Goal: Task Accomplishment & Management: Use online tool/utility

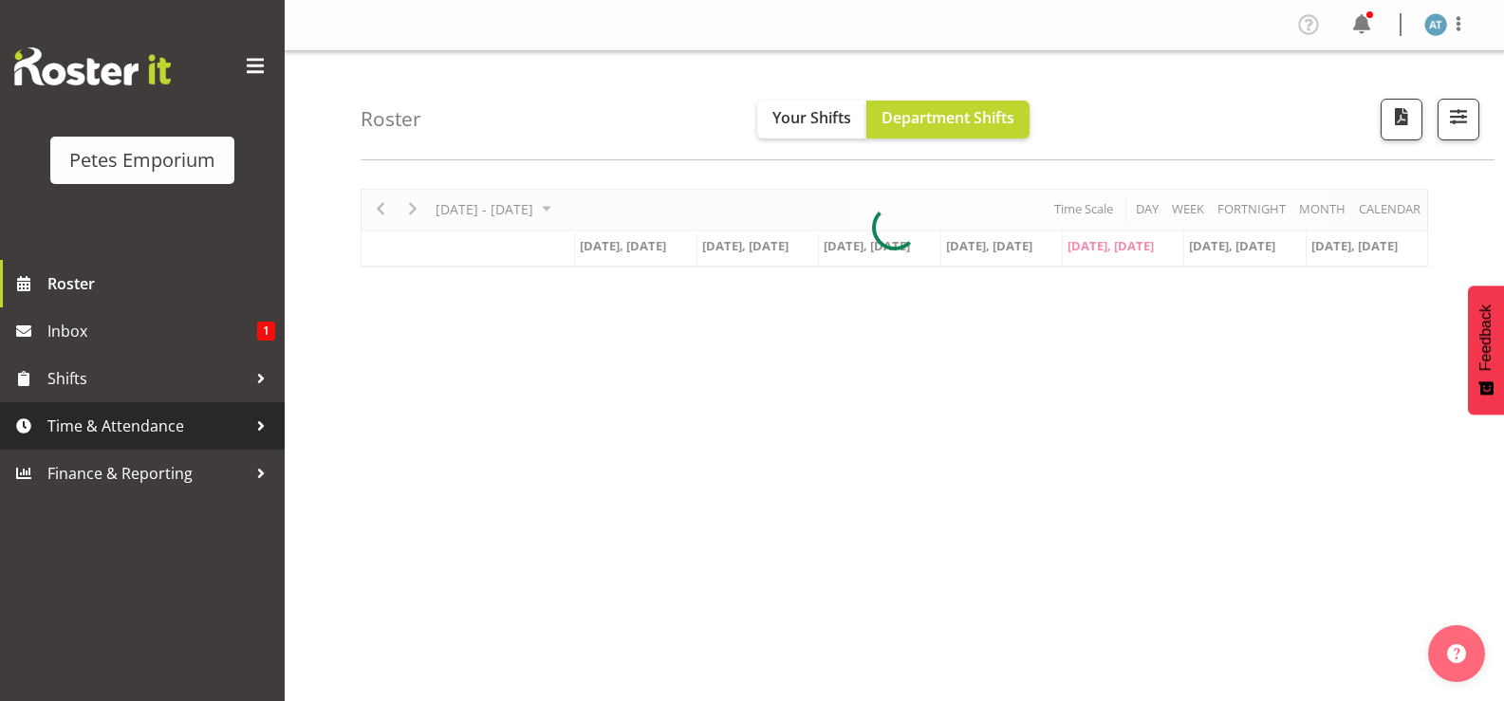
click at [208, 438] on span "Time & Attendance" at bounding box center [146, 426] width 199 height 28
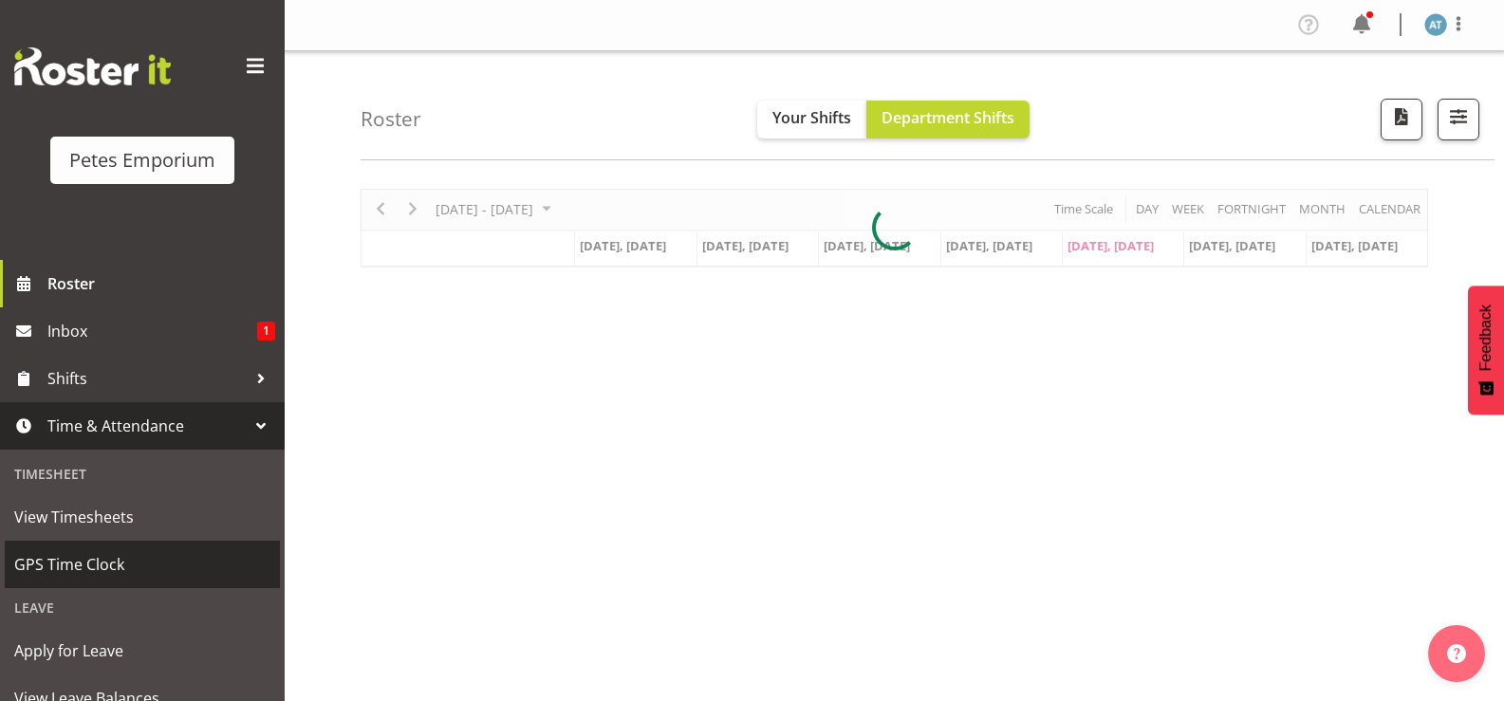
click at [197, 553] on span "GPS Time Clock" at bounding box center [142, 564] width 256 height 28
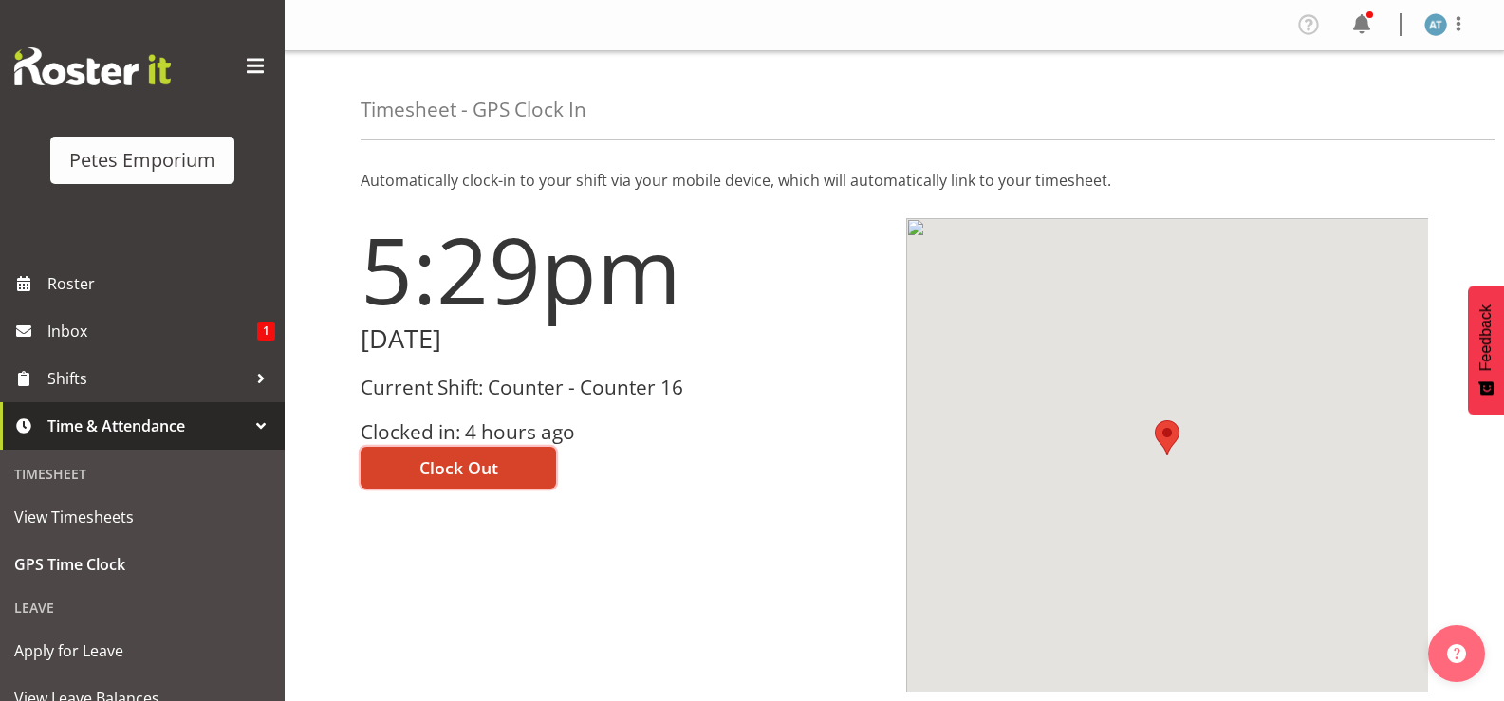
click at [441, 464] on span "Clock Out" at bounding box center [458, 468] width 79 height 25
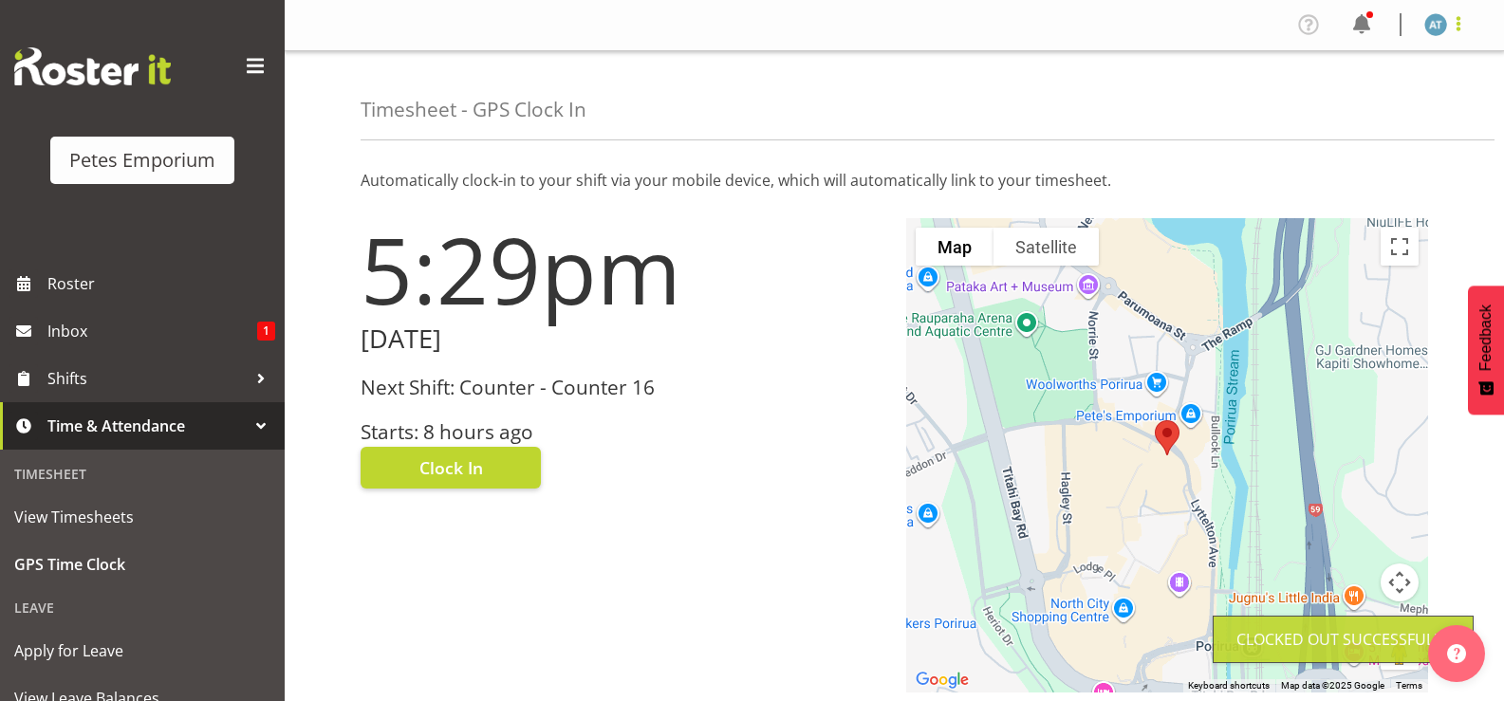
click at [1453, 28] on span at bounding box center [1458, 23] width 23 height 23
click at [1340, 89] on link "Log Out" at bounding box center [1379, 100] width 182 height 34
